Goal: Book appointment/travel/reservation

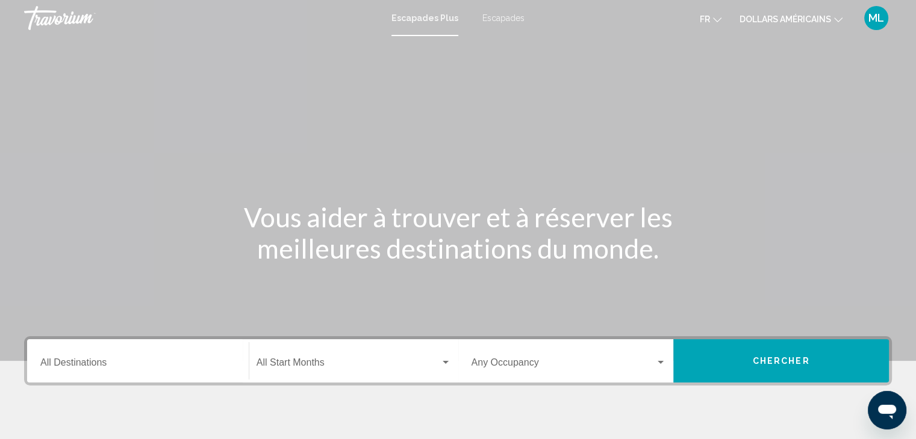
click at [782, 21] on font "dollars américains" at bounding box center [784, 19] width 91 height 10
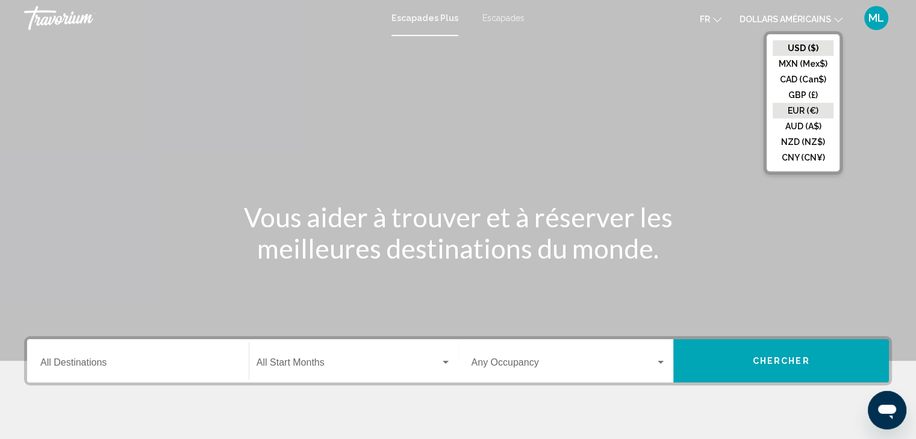
click at [793, 111] on button "EUR (€)" at bounding box center [802, 111] width 61 height 16
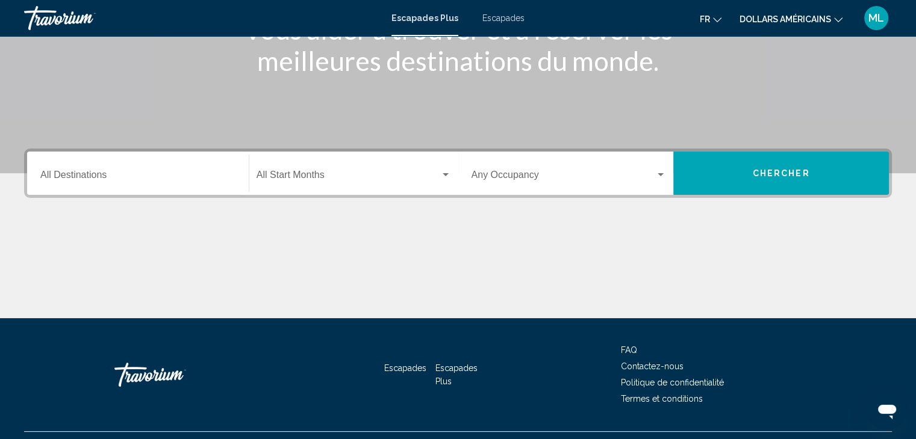
scroll to position [193, 0]
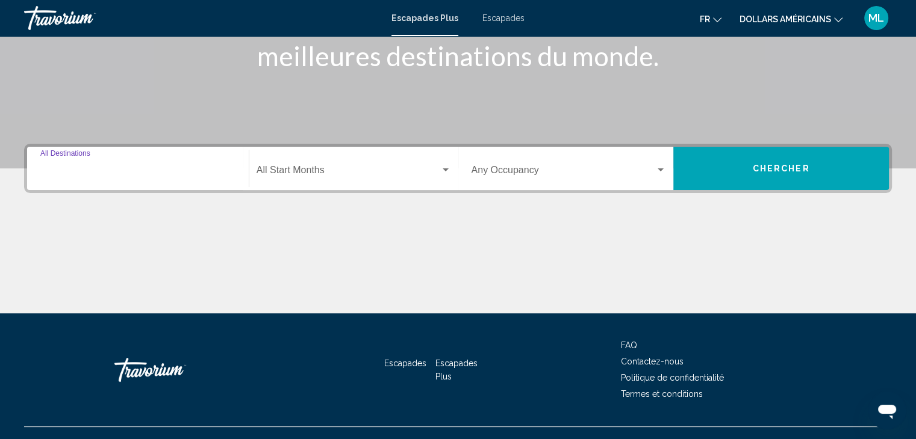
click at [111, 175] on input "Destination All Destinations" at bounding box center [137, 172] width 195 height 11
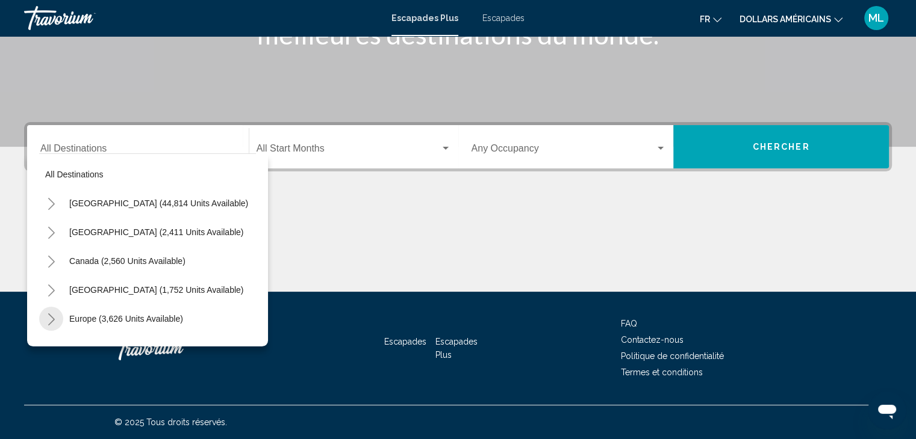
click at [47, 318] on icon "Toggle Europe (3,626 units available)" at bounding box center [51, 320] width 9 height 12
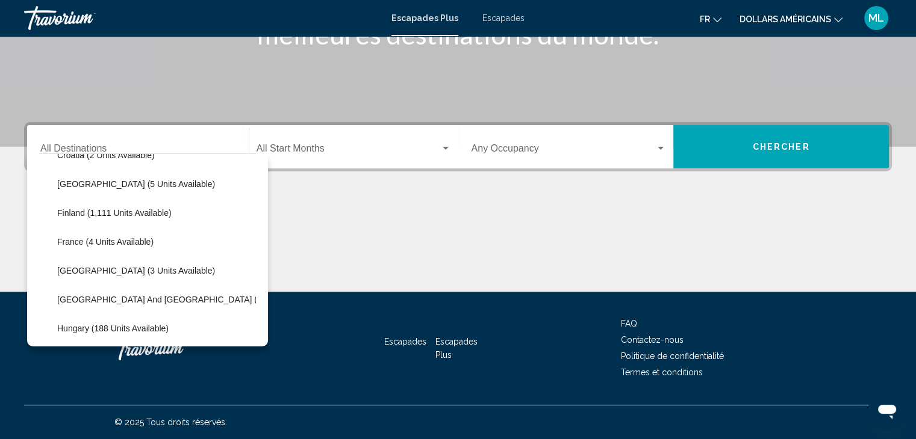
scroll to position [265, 0]
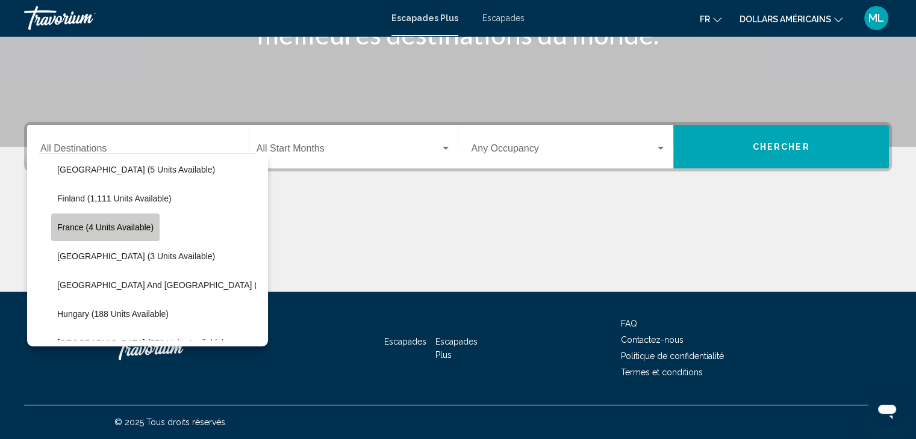
click at [128, 231] on span "France (4 units available)" at bounding box center [105, 228] width 96 height 10
type input "**********"
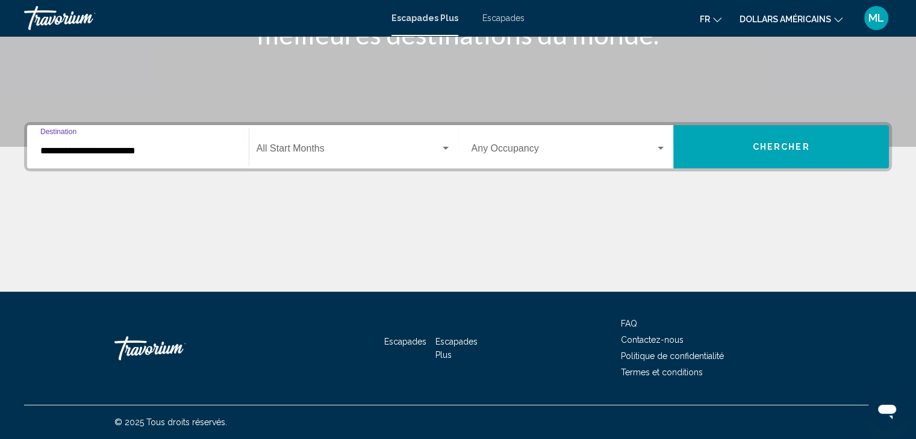
click at [327, 149] on span "Widget de recherche" at bounding box center [348, 151] width 184 height 11
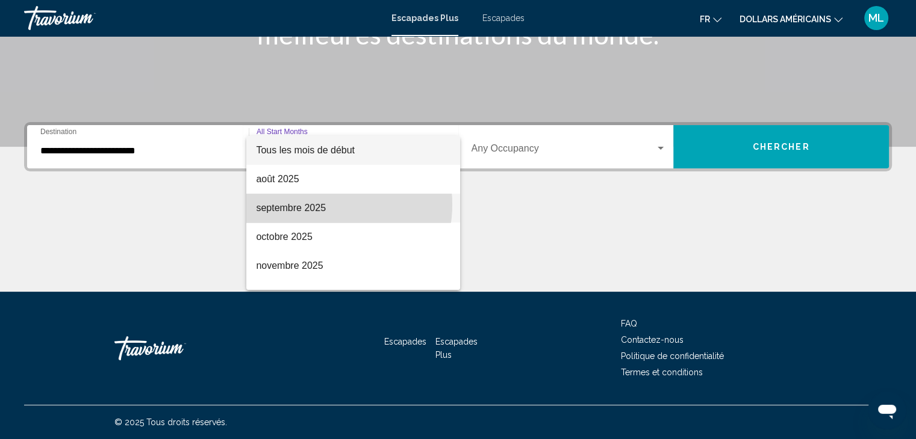
click at [319, 205] on font "septembre 2025" at bounding box center [291, 208] width 70 height 10
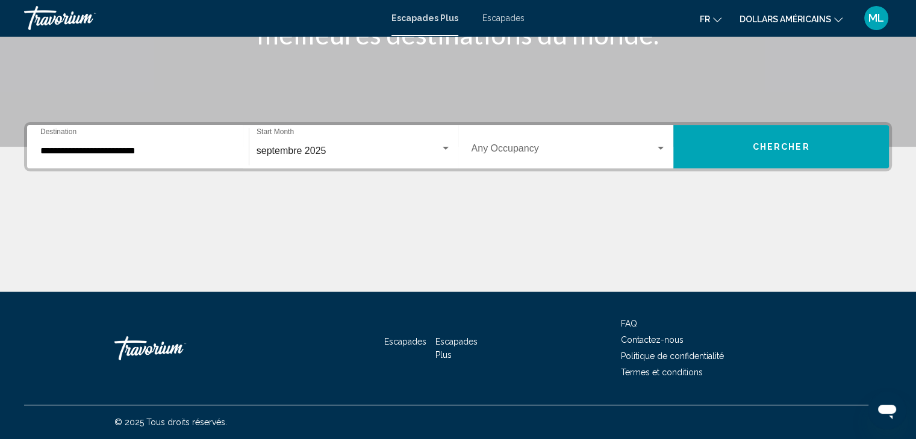
click at [654, 144] on div "Occupancy Any Occupancy" at bounding box center [568, 147] width 195 height 38
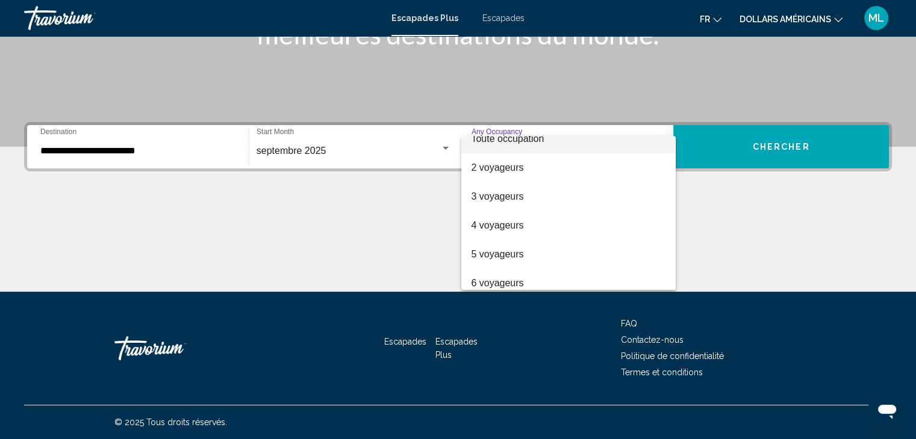
scroll to position [0, 0]
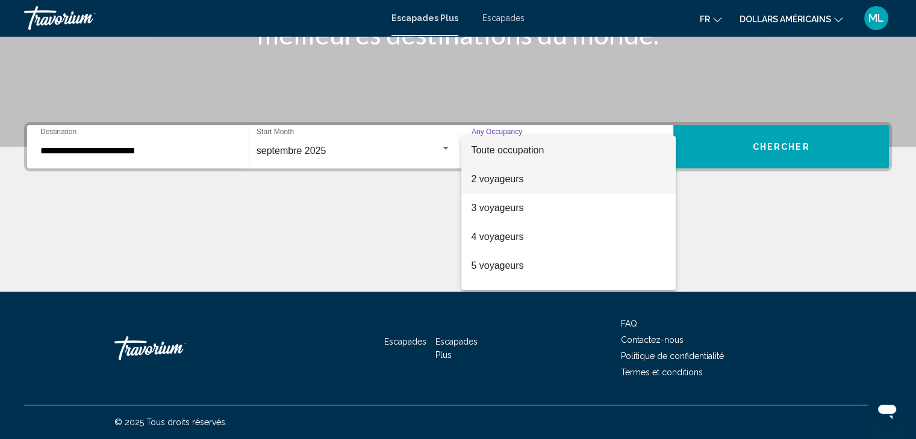
click at [503, 187] on span "2 voyageurs" at bounding box center [568, 179] width 195 height 29
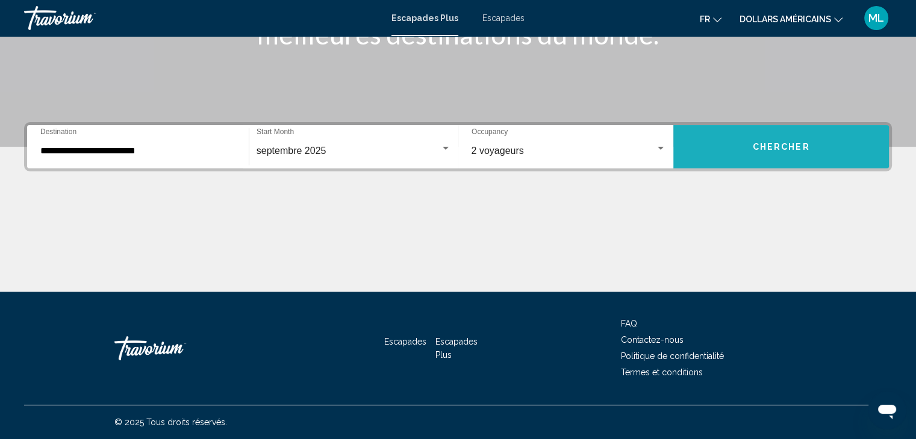
click at [754, 143] on span "Chercher" at bounding box center [780, 148] width 57 height 10
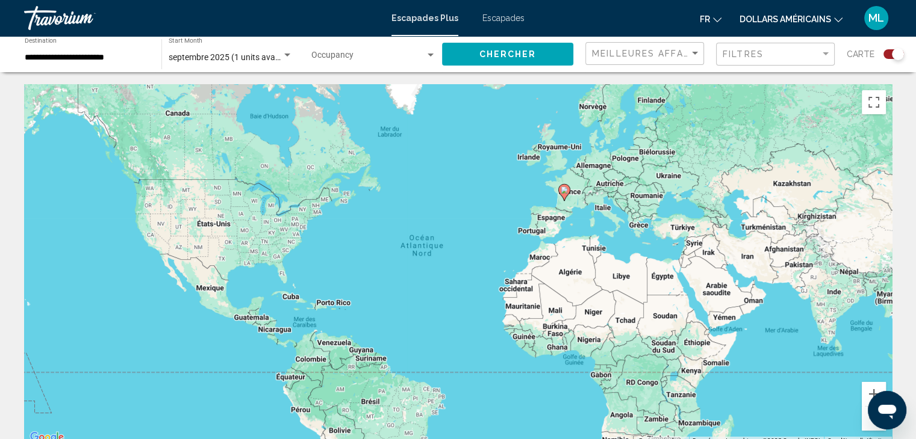
click at [574, 207] on div "Pour activer le glissement avec le clavier, appuyez sur Alt+Entrée. Une fois ce…" at bounding box center [457, 264] width 867 height 361
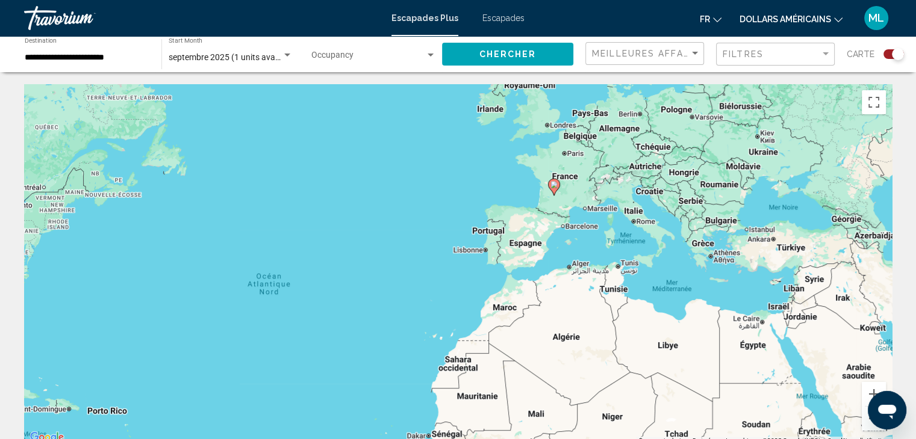
click at [574, 207] on div "Pour activer le glissement avec le clavier, appuyez sur Alt+Entrée. Une fois ce…" at bounding box center [457, 264] width 867 height 361
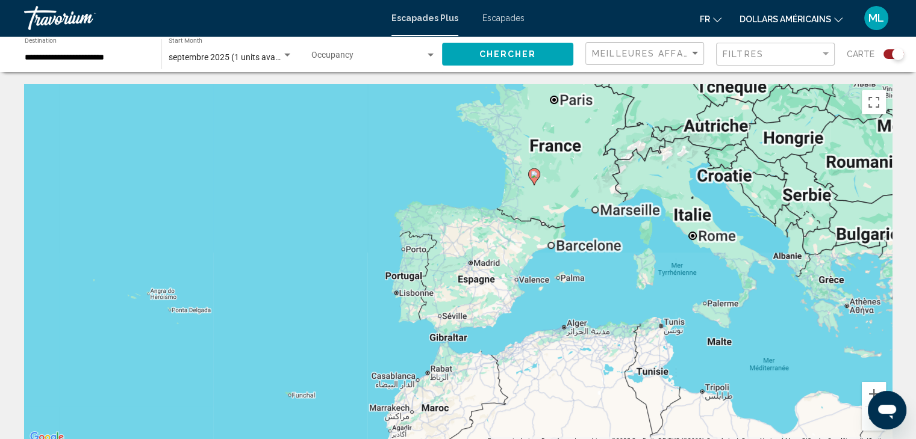
click at [574, 207] on div "Pour activer le glissement avec le clavier, appuyez sur Alt+Entrée. Une fois ce…" at bounding box center [457, 264] width 867 height 361
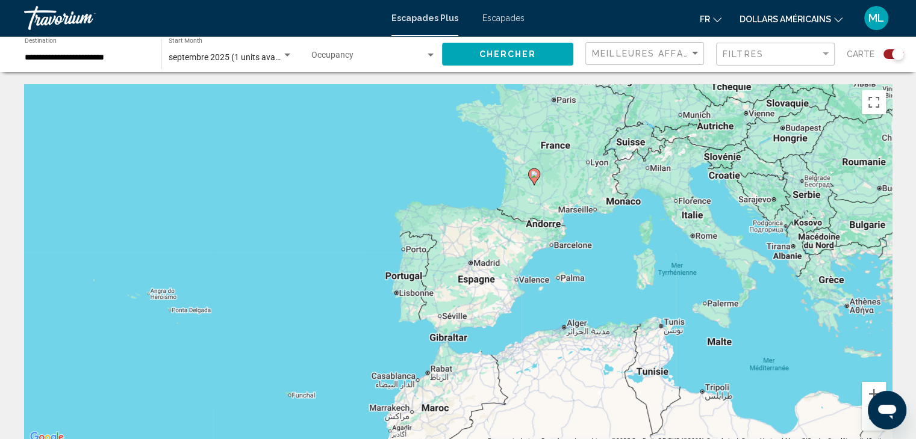
click at [574, 207] on div "Pour activer le glissement avec le clavier, appuyez sur Alt+Entrée. Une fois ce…" at bounding box center [457, 264] width 867 height 361
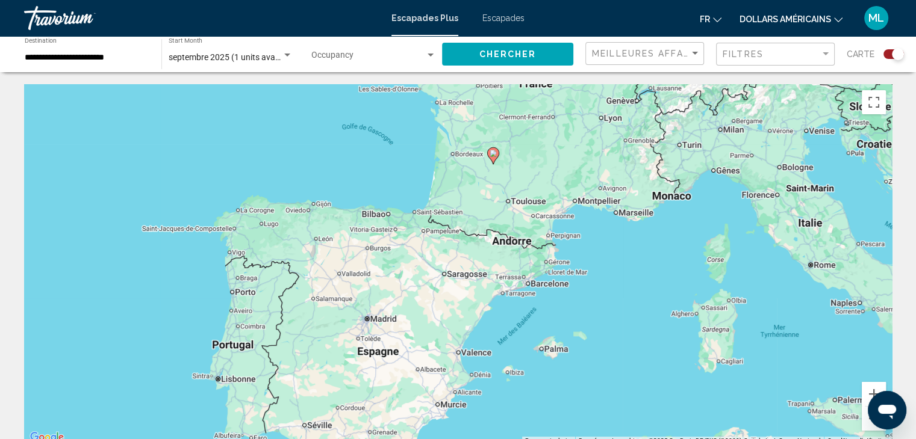
click at [574, 207] on div "Pour activer le glissement avec le clavier, appuyez sur Alt+Entrée. Une fois ce…" at bounding box center [457, 264] width 867 height 361
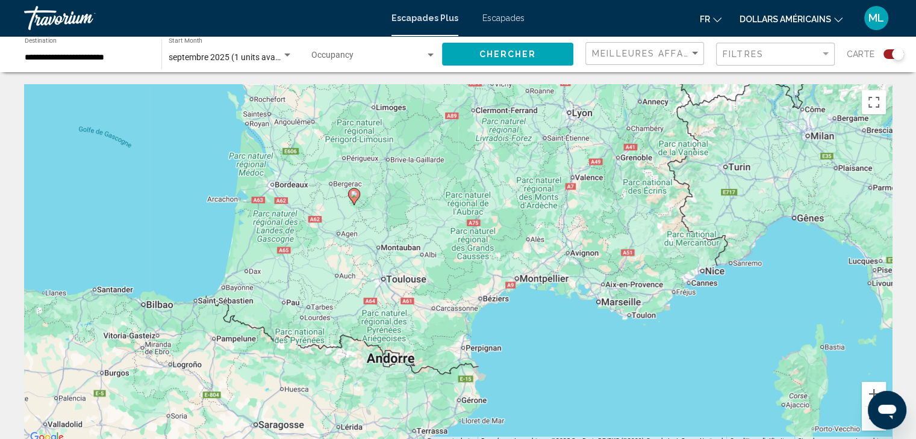
drag, startPoint x: 496, startPoint y: 100, endPoint x: 433, endPoint y: 188, distance: 108.4
click at [433, 188] on div "Pour activer le glissement avec le clavier, appuyez sur Alt+Entrée. Une fois ce…" at bounding box center [457, 264] width 867 height 361
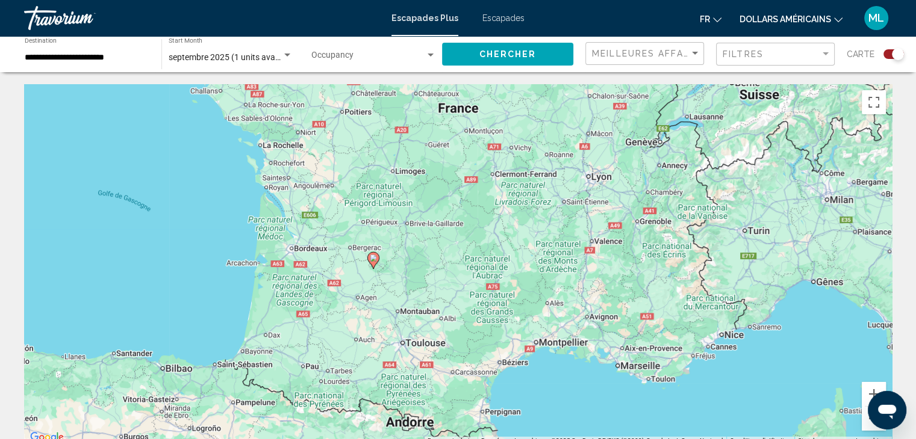
drag, startPoint x: 450, startPoint y: 165, endPoint x: 469, endPoint y: 230, distance: 67.8
click at [469, 230] on div "Pour activer le glissement avec le clavier, appuyez sur Alt+Entrée. Une fois ce…" at bounding box center [457, 264] width 867 height 361
click at [372, 259] on image "Contenu principal" at bounding box center [373, 258] width 7 height 7
type input "**********"
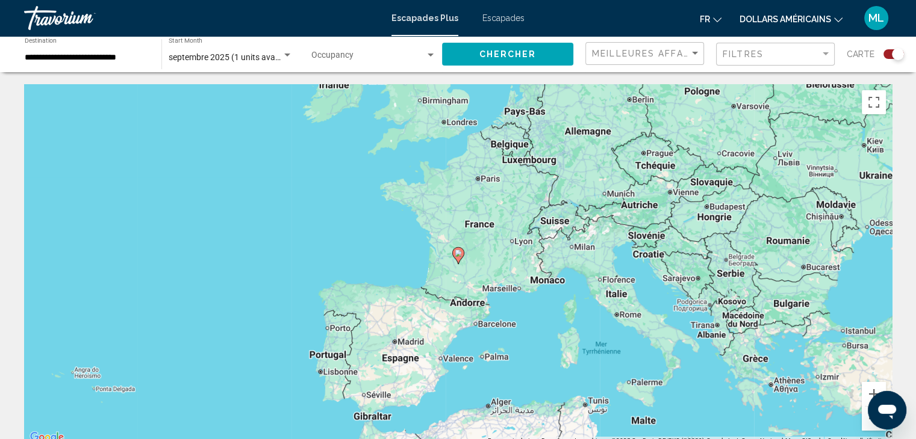
click at [886, 54] on div "Search widget" at bounding box center [893, 54] width 20 height 10
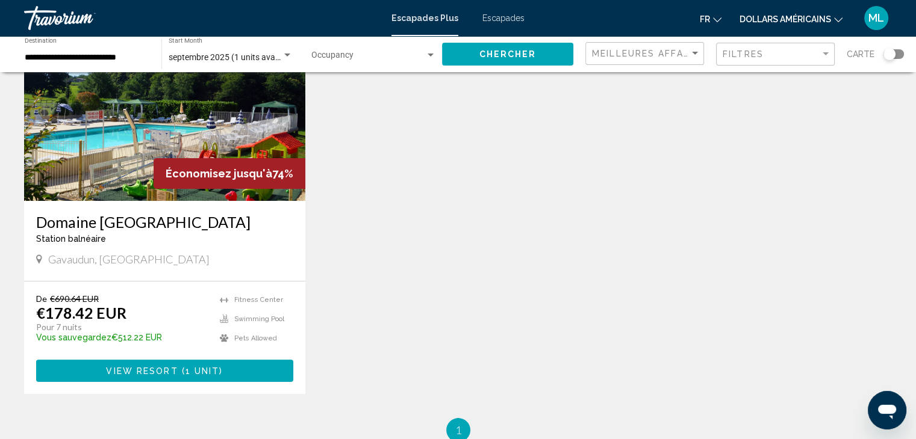
scroll to position [120, 0]
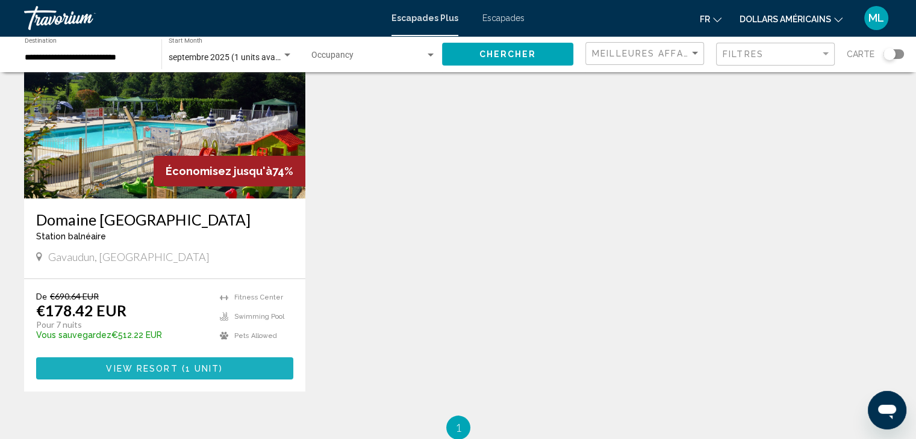
click at [251, 368] on button "View Resort ( 1 unit )" at bounding box center [164, 369] width 257 height 22
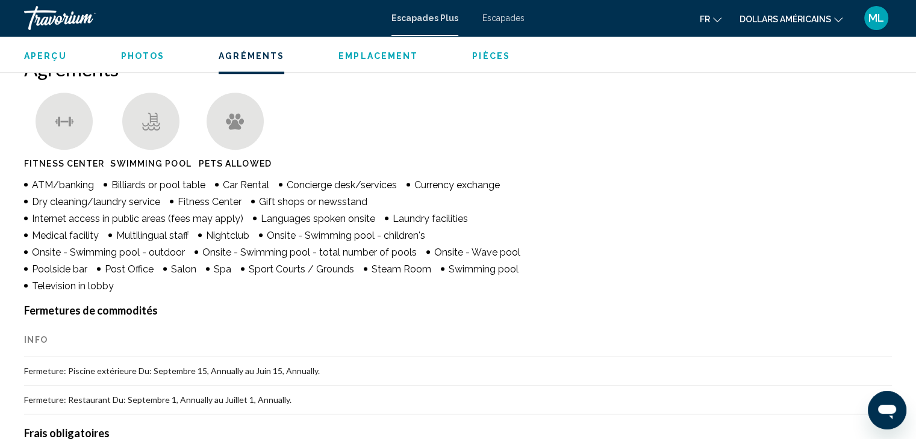
scroll to position [778, 0]
